Goal: Complete application form

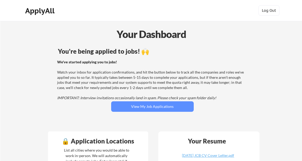
scroll to position [119, 0]
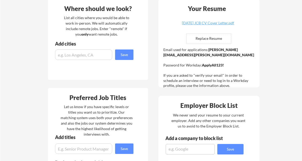
click at [213, 39] on input "file" at bounding box center [209, 39] width 44 height 10
type input "C:\fakepath\2025.08.28 JCB Resume _Seasoned Professional copy.pdf"
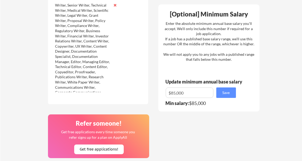
scroll to position [289, 0]
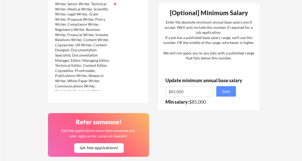
click at [190, 92] on input "input" at bounding box center [190, 91] width 48 height 10
drag, startPoint x: 187, startPoint y: 91, endPoint x: 175, endPoint y: 92, distance: 11.3
click at [175, 92] on input "input" at bounding box center [190, 91] width 48 height 10
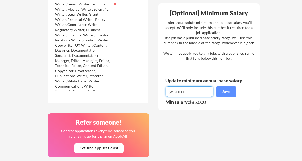
scroll to position [286, 0]
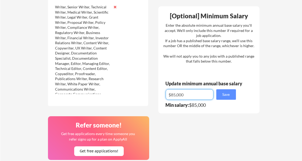
click at [187, 95] on input "input" at bounding box center [190, 94] width 48 height 10
drag, startPoint x: 185, startPoint y: 95, endPoint x: 177, endPoint y: 96, distance: 8.2
click at [177, 96] on input "input" at bounding box center [190, 94] width 48 height 10
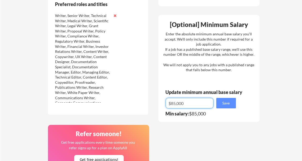
scroll to position [277, 0]
type input "$1"
type input "$165,000"
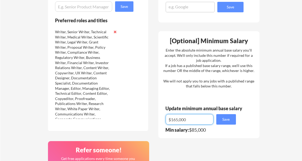
scroll to position [261, 0]
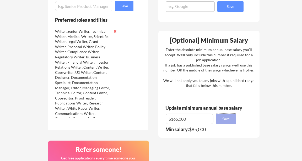
click at [227, 119] on button "Save" at bounding box center [226, 119] width 20 height 10
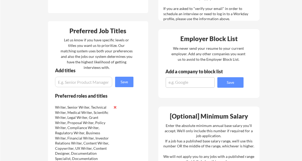
scroll to position [187, 0]
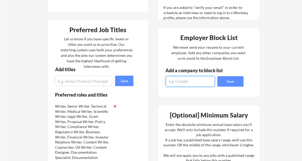
click at [192, 81] on textarea at bounding box center [190, 81] width 49 height 10
type textarea "OKX"
click at [234, 80] on button "Save" at bounding box center [230, 81] width 26 height 10
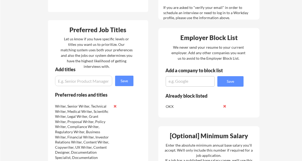
click at [198, 81] on textarea at bounding box center [190, 81] width 49 height 10
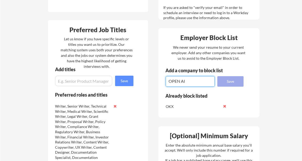
type textarea "OPEN AI"
click at [239, 80] on button "Save" at bounding box center [230, 81] width 26 height 10
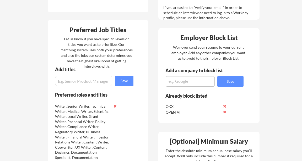
click at [193, 81] on textarea at bounding box center [190, 81] width 49 height 10
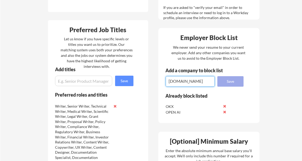
type textarea "Crypto.com"
click at [234, 82] on button "Save" at bounding box center [230, 81] width 26 height 10
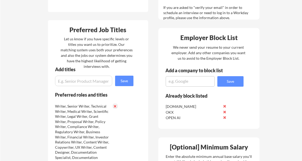
click at [114, 106] on button at bounding box center [115, 106] width 4 height 4
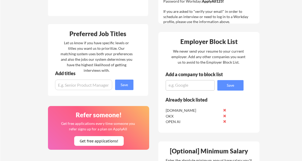
scroll to position [191, 0]
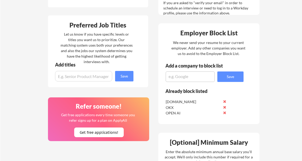
click at [77, 77] on input "input" at bounding box center [83, 76] width 57 height 10
paste input "Executive & C-Suite Roles Chief Executive Officer (CEO) Chief Operating Officer…"
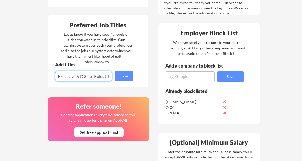
type input "Executive & C-Suite Roles Chief Executive Officer (CEO) Chief Operating Officer…"
click at [72, 76] on input "input" at bounding box center [83, 76] width 57 height 10
drag, startPoint x: 58, startPoint y: 76, endPoint x: 136, endPoint y: 79, distance: 78.4
click at [136, 79] on div "Preferred Job Titles Let us know if you have specific levels or titles you want…" at bounding box center [98, 51] width 100 height 72
paste input "Chief Executive Officer (CEO) Chief Operating Officer (COO) Chief Legal Officer…"
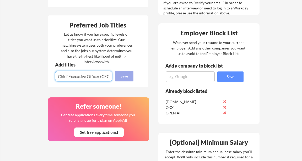
type input "Chief Executive Officer (CEO) Chief Operating Officer (COO) Chief Legal Officer…"
click at [123, 76] on button "Save" at bounding box center [124, 76] width 18 height 10
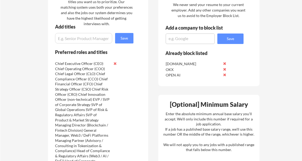
scroll to position [229, 0]
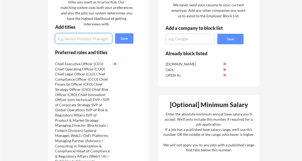
click at [114, 64] on button at bounding box center [115, 64] width 4 height 4
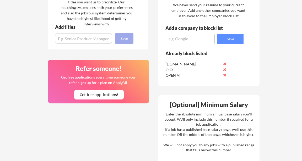
click at [124, 38] on button "Save" at bounding box center [124, 38] width 18 height 10
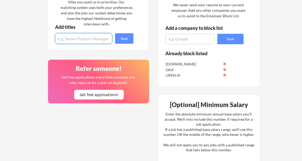
paste input "Chief Executive Officer (CEO)"
type input "Chief Executive Officer (CEO)"
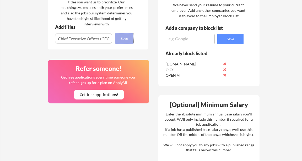
click at [122, 38] on button "Save" at bounding box center [124, 38] width 18 height 10
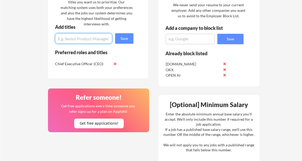
paste input "Chief Operating Officer (COO)"
type input "Chief Operating Officer (COO)"
click at [123, 38] on button "Save" at bounding box center [124, 38] width 18 height 10
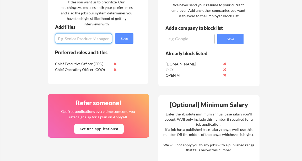
paste input "Chief Legal Officer (CLO)"
type input "Chief Legal Officer (CLO)"
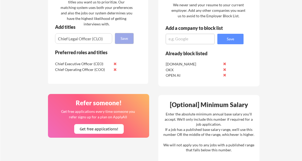
click at [123, 38] on button "Save" at bounding box center [124, 38] width 18 height 10
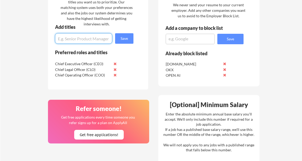
paste input "Chief Compliance Officer (CCO)"
type input "Chief Compliance Officer (CCO)"
click at [128, 39] on button "Save" at bounding box center [124, 38] width 18 height 10
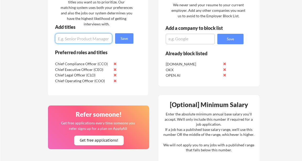
paste input "Chief Financial Officer (CFO)"
type input "Chief Financial Officer (CFO)"
click at [125, 38] on button "Save" at bounding box center [124, 38] width 18 height 10
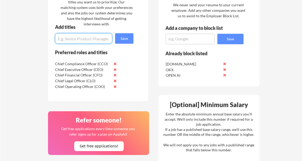
paste input "Chief Strategy Officer (CSO)"
type input "Chief Strategy Officer (CSO)"
click at [120, 39] on button "Save" at bounding box center [124, 38] width 18 height 10
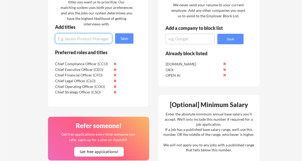
paste input "Chief Risk Officer (CRO)"
type input "Chief Risk Officer (CRO)"
click at [124, 37] on button "Save" at bounding box center [124, 38] width 18 height 10
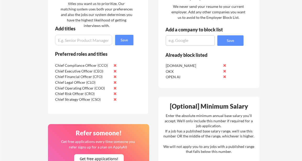
scroll to position [227, 0]
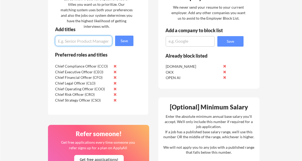
paste input "Chief Innovation Officer (non-technical)"
type input "Chief Innovation Officer (non-technical)"
click at [127, 41] on button "Save" at bounding box center [124, 41] width 18 height 10
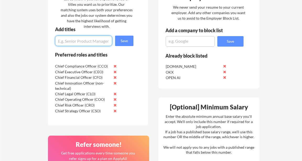
paste input "EVP / SVP of Corporate Strategy"
type input "EVP / SVP of Corporate Strategy"
click at [125, 40] on button "Save" at bounding box center [124, 41] width 18 height 10
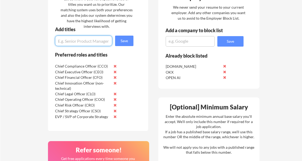
paste input "SVP of Global Operations"
type input "SVP of Global Operations"
click at [123, 42] on button "Save" at bounding box center [124, 41] width 18 height 10
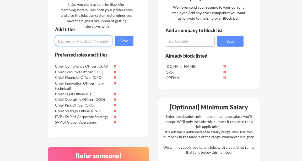
paste input "SVP of Risk & Regulatory Affairs"
type input "SVP of Risk & Regulatory Affairs"
click at [127, 40] on button "Save" at bounding box center [124, 41] width 18 height 10
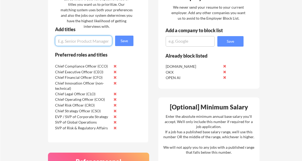
paste input "SVP of Product & Market Strategy"
type input "SVP of Product & Market Strategy"
click at [128, 40] on button "Save" at bounding box center [124, 41] width 18 height 10
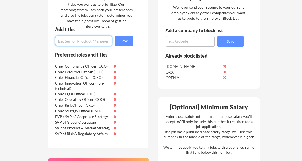
paste input "Managing Director (Blockchain / Fintech Division)"
type input "Managing Director (Blockchain / Fintech Division)"
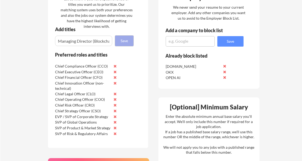
click at [120, 40] on button "Save" at bounding box center [124, 41] width 18 height 10
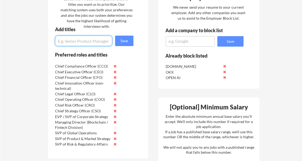
paste input "General Manager, Web3 / DeFi Platforms"
type input "General Manager, Web3 / DeFi Platforms"
click at [125, 41] on button "Save" at bounding box center [124, 41] width 18 height 10
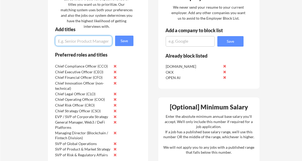
paste input "Managing Partner (Advisory / Consulting in Tokenization & Compliance)"
type input "Managing Partner (Advisory / Consulting in Tokenization & Compliance)"
click at [125, 41] on button "Save" at bounding box center [124, 41] width 18 height 10
paste input "Head of Compliance & Regulatory Affairs (Web3 / AI / DeFi)"
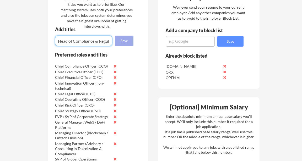
type input "Head of Compliance & Regulatory Affairs (Web3 / AI / DeFi)"
click at [127, 41] on button "Save" at bounding box center [124, 41] width 18 height 10
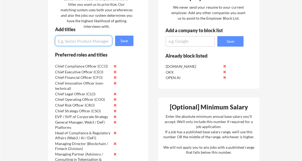
paste input "Head of Corporate Development (Fintech / Blockchain)"
type input "Head of Corporate Development (Fintech / Blockchain)"
click at [121, 40] on button "Save" at bounding box center [124, 41] width 18 height 10
paste input "Head of Strategic Partnerships (Crypto & AI Ventures)"
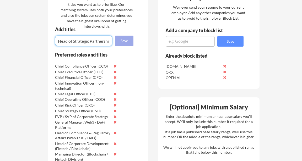
type input "Head of Strategic Partnerships (Crypto & AI Ventures)"
click at [122, 40] on button "Save" at bounding box center [124, 41] width 18 height 10
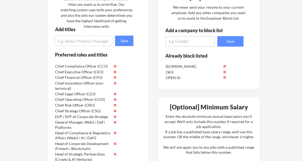
scroll to position [226, 0]
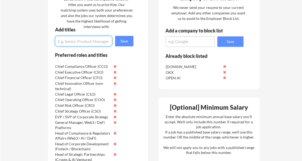
paste input "Head of Capital Markets / Tokenization Strategy"
type input "Head of Capital Markets / Tokenization Strategy"
click at [119, 41] on button "Save" at bounding box center [124, 41] width 18 height 10
paste input "Head of Risk & Governance (Digital Assets / Fintech)"
type input "Head of Risk & Governance (Digital Assets / Fintech)"
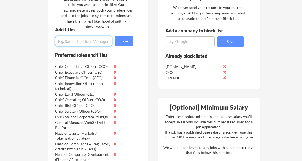
paste input "Head of Operations (Blockchain / DeFi Startup)"
type input "Head of Operations (Blockchain / DeFi Startup)"
click at [120, 42] on button "Save" at bounding box center [124, 41] width 18 height 10
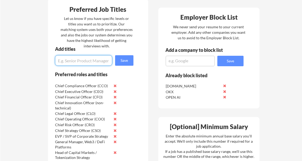
scroll to position [208, 0]
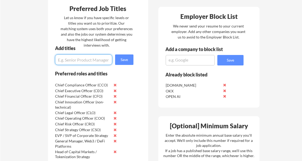
paste input "Board Member – Blockchain & Digital Assets"
type input "Board Member – Blockchain & Digital Assets"
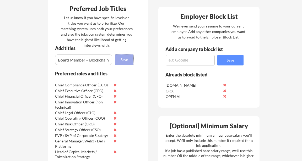
click at [123, 58] on button "Save" at bounding box center [124, 59] width 18 height 10
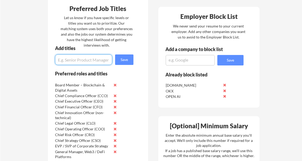
paste input "Board Member – Fintech / DeFi Strategy"
type input "Board Member – Fintech / DeFi Strategy"
click at [128, 58] on button "Save" at bounding box center [124, 59] width 18 height 10
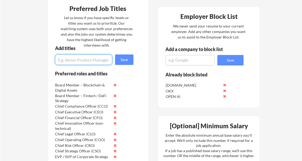
paste input "Board Member – Compliance & Risk Oversight"
type input "Board Member – Compliance & Risk Oversight"
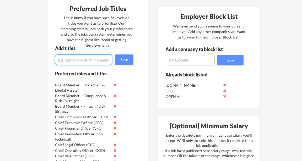
paste input "Board Member – Corporate Governance & Regulatory Affairs"
type input "Board Member – Corporate Governance & Regulatory Affairs"
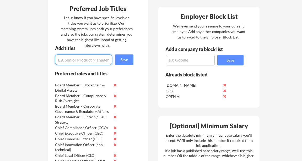
paste input "Board Member – AI Ethics & Governance"
type input "Board Member – AI Ethics & Governance"
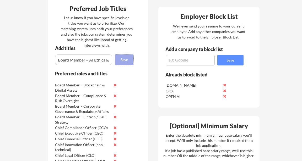
scroll to position [207, 0]
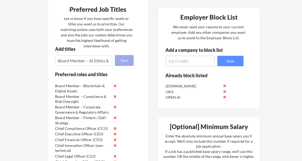
click at [122, 58] on button "Save" at bounding box center [124, 60] width 18 height 10
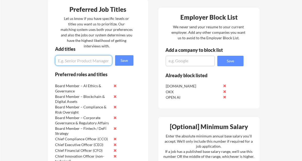
paste input "Board Member – Tokenization & Real-World Assets"
type input "Board Member – Tokenization & Real-World Assets"
paste input "Board Member – Capital Markets & Investor Relations"
type input "Board Member – Capital Markets & Investor Relations"
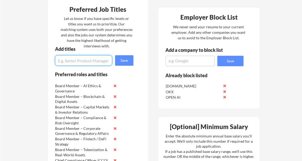
paste input "Board Member – Strategic Partnerships & International Development"
type input "Board Member – Strategic Partnerships & International Development"
paste input "Board Member – Audit & Risk Committee (Financial Oversight)"
type input "Board Member – Audit & Risk Committee (Financial Oversight)"
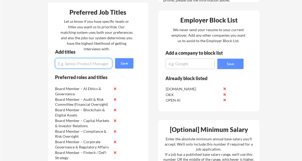
scroll to position [204, 0]
paste input "Board Chair – Innovation & Emerging Technology Committee"
type input "Board Chair – Innovation & Emerging Technology Committee"
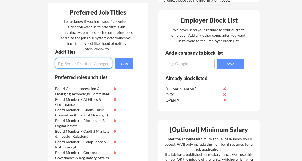
paste input "Advisor – Blockchain & Web3 Strategy"
type input "Advisor – Blockchain & Web3 Strategy"
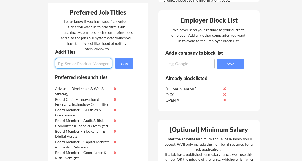
paste input "Advisor – DeFi Platforms & Tokenization"
type input "Advisor – DeFi Platforms & Tokenization"
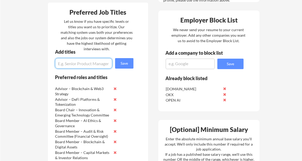
paste input "Advisor – Fintech Compliance & Regulatory Navigation"
type input "Advisor – Fintech Compliance & Regulatory Navigation"
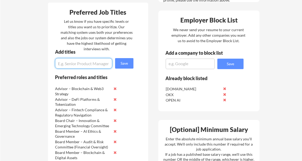
paste input "Advisor – AI Integration & Risk Management"
type input "Advisor – AI Integration & Risk Management"
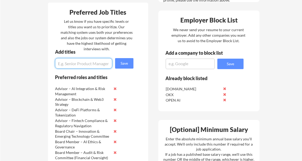
paste input "Advisor – Capital Markets & Fundraising Strategy"
type input "Advisor – Capital Markets & Fundraising Strategy"
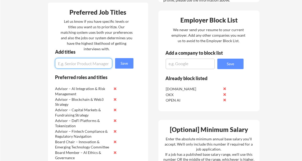
paste input "Advisor – Global Expansion & Sovereign Partnerships"
type input "Advisor – Global Expansion & Sovereign Partnerships"
paste input "Advisor – Corporate Governance & Legal Structuring"
type input "Advisor – Corporate Governance & Legal Structuring"
paste input "Advisor – Strategic Partnerships & M&A"
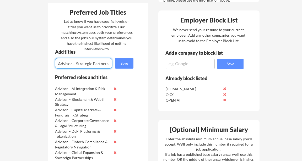
type input "Advisor – Strategic Partnerships & M&A"
paste input "Advisor – Carbon Markets & ESG Tokenization"
type input "Advisor – Carbon Markets & ESG Tokenization"
paste input "Advisor – Healthcare Tech & Regulatory Compliance"
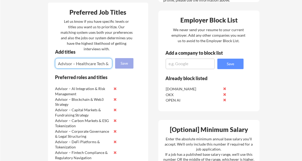
type input "Advisor – Healthcare Tech & Regulatory Compliance"
click at [126, 66] on button "Save" at bounding box center [124, 63] width 18 height 10
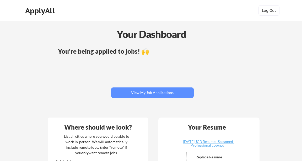
scroll to position [0, 0]
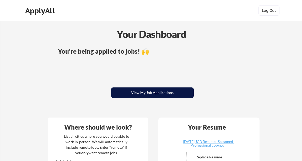
click at [154, 94] on button "View My Job Applications" at bounding box center [152, 93] width 83 height 10
